Goal: Find specific page/section: Find specific page/section

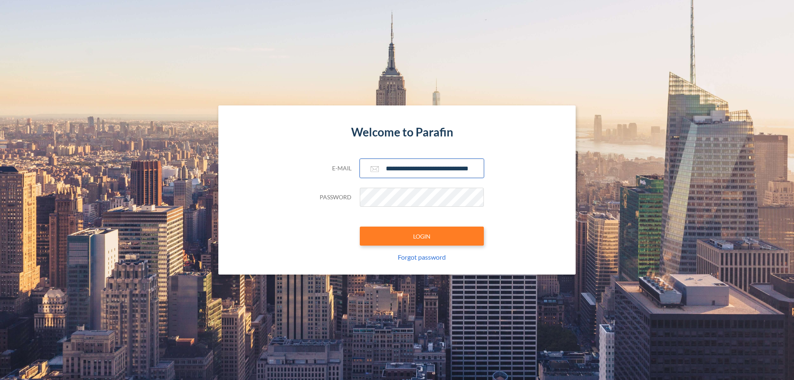
type input "**********"
click at [422, 236] on button "LOGIN" at bounding box center [422, 236] width 124 height 19
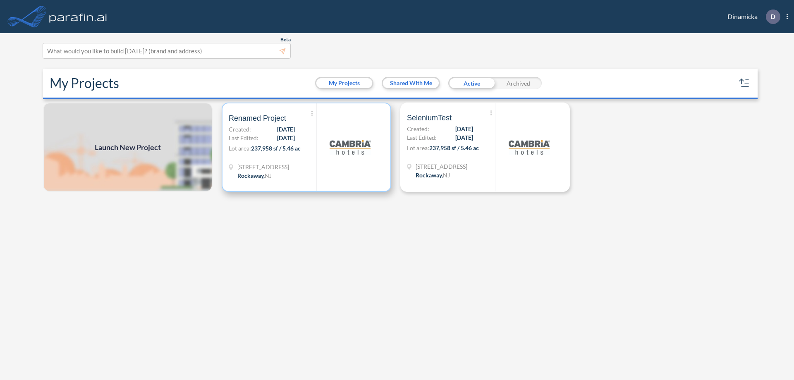
scroll to position [2, 0]
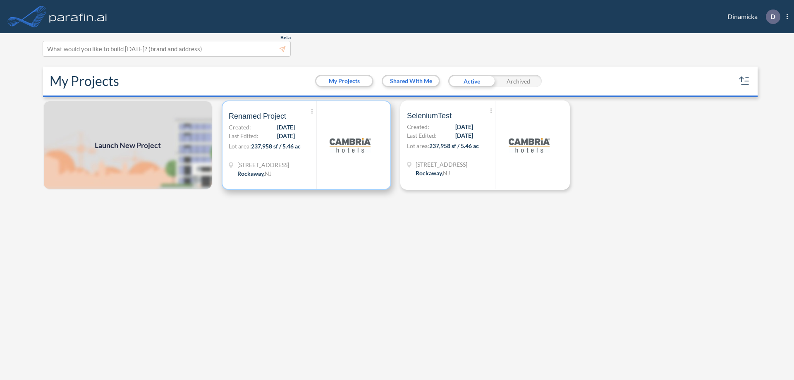
click at [306, 145] on p "Lot area: 237,958 sf / 5.46 ac" at bounding box center [273, 148] width 88 height 12
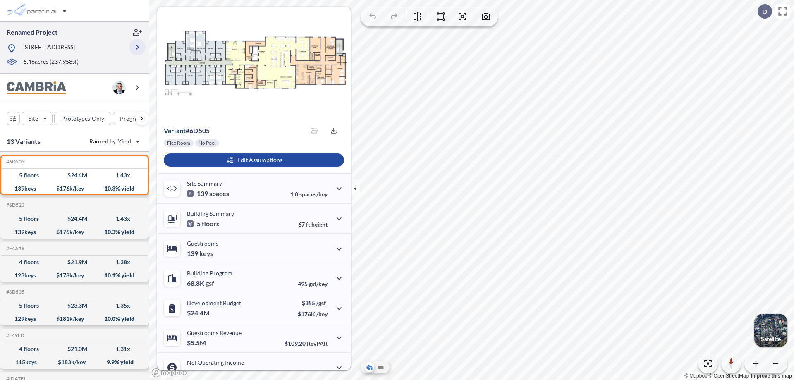
click at [137, 47] on icon "button" at bounding box center [137, 47] width 10 height 10
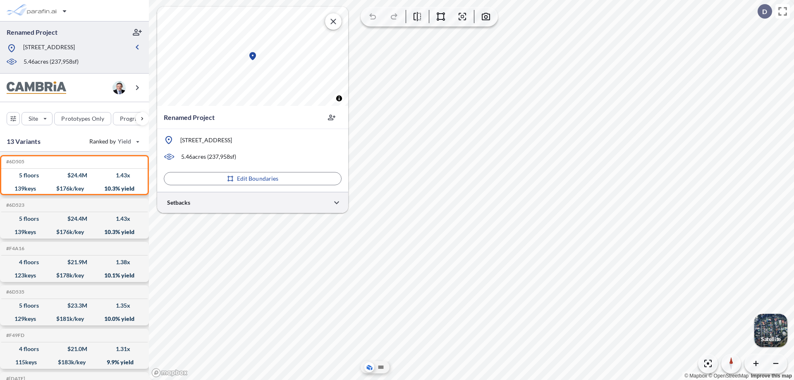
click at [253, 202] on div at bounding box center [252, 202] width 191 height 21
